Goal: Information Seeking & Learning: Learn about a topic

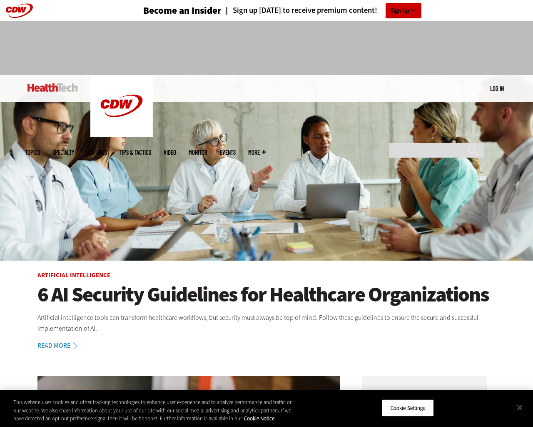
click at [529, 213] on img at bounding box center [266, 167] width 533 height 185
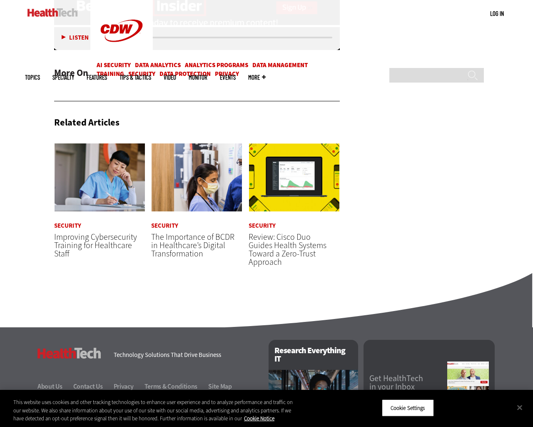
scroll to position [1360, 0]
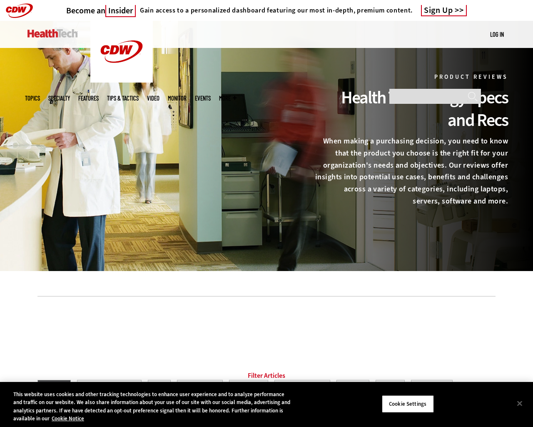
click at [529, 213] on div at bounding box center [266, 146] width 533 height 250
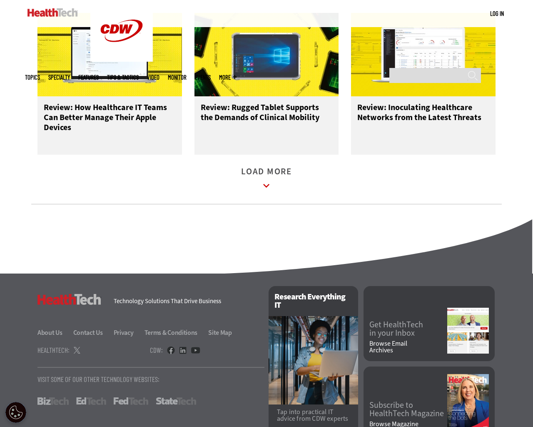
scroll to position [1096, 0]
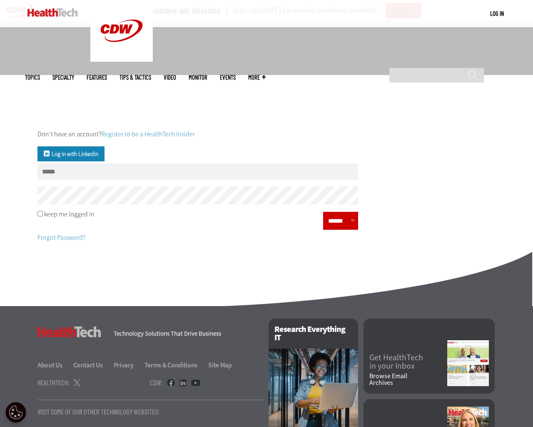
scroll to position [82, 0]
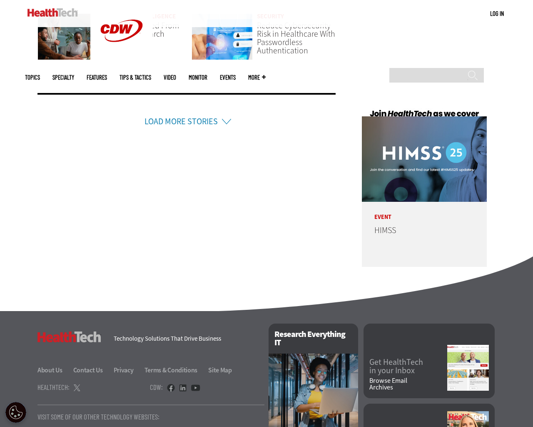
scroll to position [1947, 0]
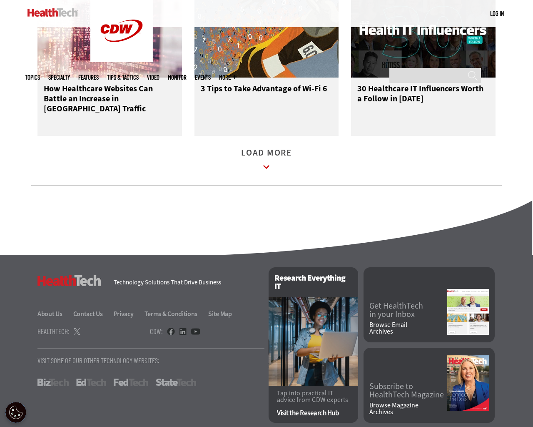
scroll to position [1078, 0]
